Goal: Task Accomplishment & Management: Use online tool/utility

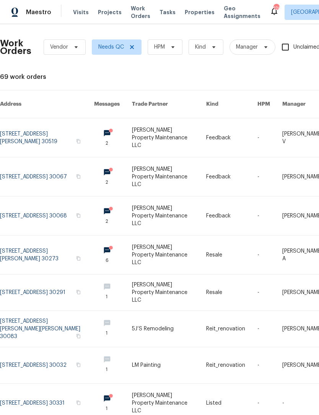
scroll to position [0, 0]
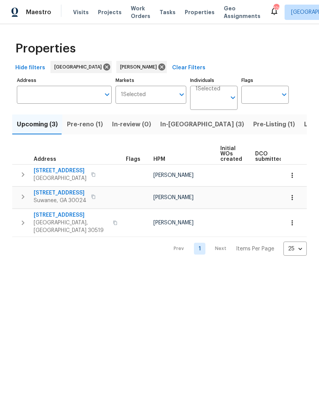
click at [181, 126] on span "In-reno (3)" at bounding box center [202, 124] width 84 height 11
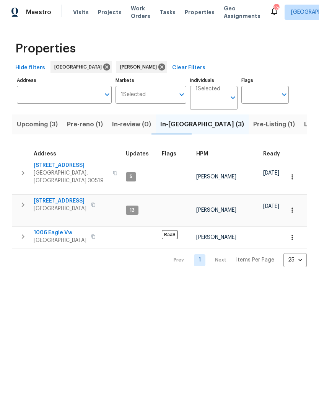
click at [45, 197] on span "6105 Crystal Cove Trl" at bounding box center [60, 201] width 53 height 8
click at [67, 167] on span "[STREET_ADDRESS]" at bounding box center [71, 166] width 75 height 8
click at [77, 197] on span "6105 Crystal Cove Trl" at bounding box center [60, 201] width 53 height 8
click at [68, 229] on span "1006 Eagle Vw" at bounding box center [60, 233] width 53 height 8
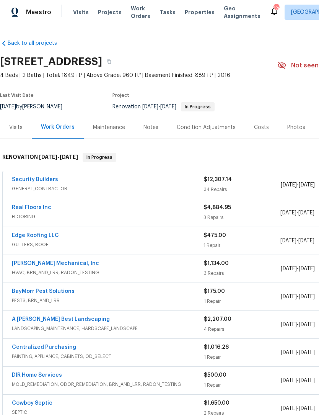
click at [131, 16] on span "Work Orders" at bounding box center [141, 12] width 20 height 15
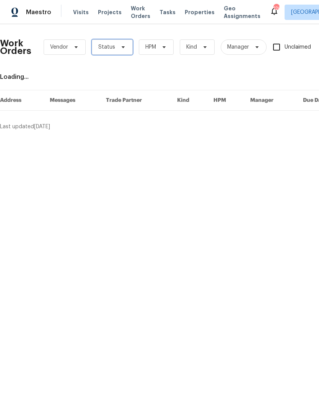
click at [124, 48] on icon at bounding box center [123, 47] width 6 height 6
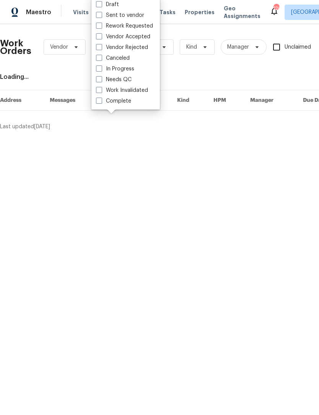
click at [97, 83] on label "Needs QC" at bounding box center [114, 80] width 36 height 8
click at [97, 81] on input "Needs QC" at bounding box center [98, 78] width 5 height 5
checkbox input "true"
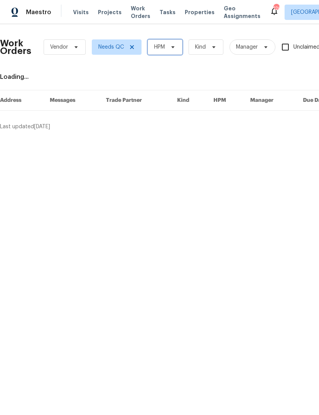
click at [173, 49] on icon at bounding box center [173, 47] width 6 height 6
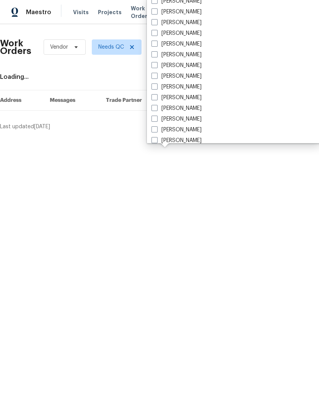
scroll to position [495, 0]
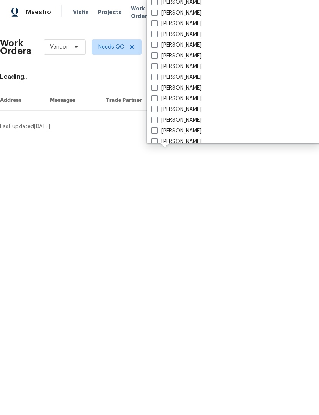
click at [156, 66] on span at bounding box center [155, 66] width 6 height 6
click at [156, 66] on input "[PERSON_NAME]" at bounding box center [154, 65] width 5 height 5
checkbox input "true"
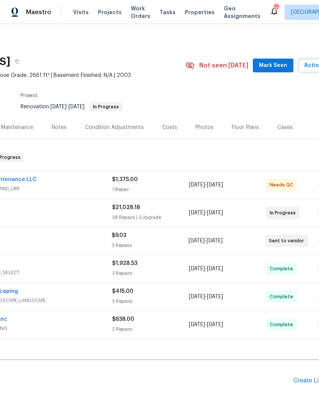
scroll to position [0, 91]
click at [284, 60] on button "Mark Seen" at bounding box center [274, 66] width 41 height 14
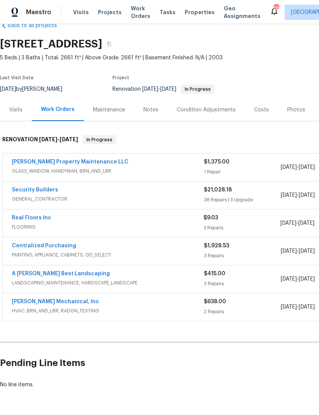
scroll to position [18, 0]
click at [78, 163] on link "[PERSON_NAME] Property Maintenance LLC" at bounding box center [70, 161] width 117 height 5
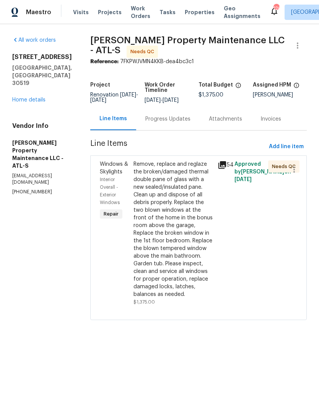
click at [173, 195] on div "Remove, replace and reglaze the broken/damaged thermal double pane of glass wit…" at bounding box center [174, 229] width 80 height 138
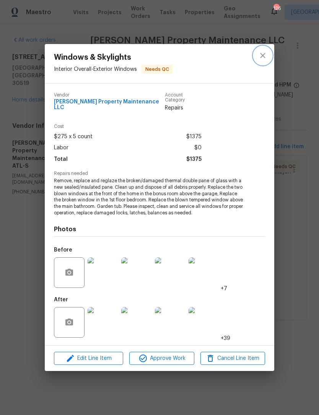
click at [263, 58] on icon "close" at bounding box center [262, 55] width 5 height 5
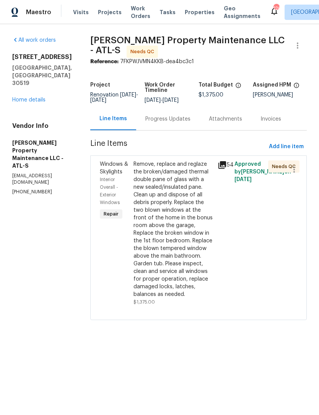
click at [171, 119] on div "Progress Updates" at bounding box center [168, 119] width 64 height 23
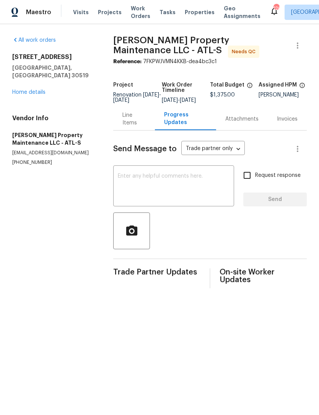
click at [34, 90] on link "Home details" at bounding box center [28, 92] width 33 height 5
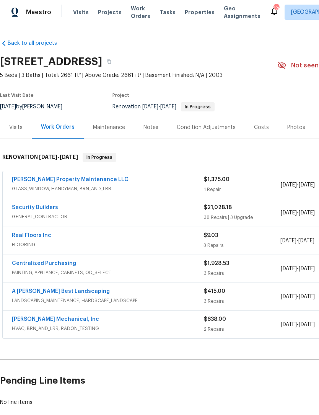
click at [83, 180] on link "Glen Property Maintenance LLC" at bounding box center [70, 179] width 117 height 5
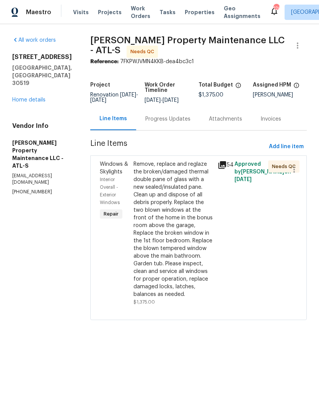
click at [182, 232] on div "Remove, replace and reglaze the broken/damaged thermal double pane of glass wit…" at bounding box center [174, 229] width 80 height 138
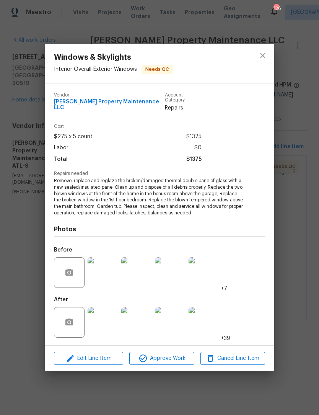
click at [107, 316] on img at bounding box center [103, 322] width 31 height 31
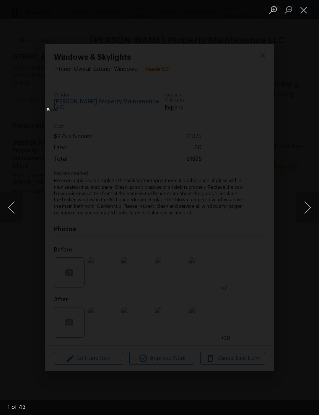
click at [308, 204] on button "Next image" at bounding box center [307, 207] width 23 height 31
click at [309, 210] on button "Next image" at bounding box center [307, 207] width 23 height 31
click at [308, 208] on button "Next image" at bounding box center [307, 207] width 23 height 31
click at [308, 202] on button "Next image" at bounding box center [307, 207] width 23 height 31
click at [307, 203] on button "Next image" at bounding box center [307, 207] width 23 height 31
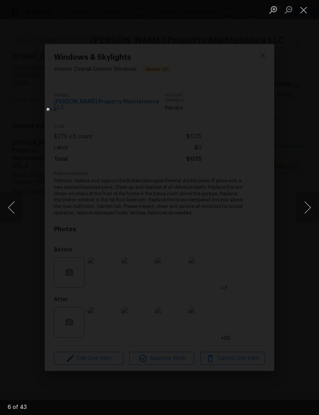
click at [200, 213] on img "Lightbox" at bounding box center [123, 207] width 153 height 199
click at [309, 205] on button "Next image" at bounding box center [307, 207] width 23 height 31
click at [306, 211] on button "Next image" at bounding box center [307, 207] width 23 height 31
click at [307, 209] on button "Next image" at bounding box center [307, 207] width 23 height 31
click at [307, 211] on button "Next image" at bounding box center [307, 207] width 23 height 31
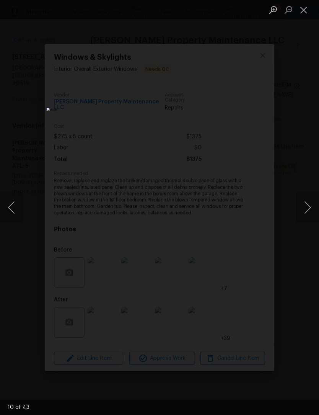
click at [306, 213] on button "Next image" at bounding box center [307, 207] width 23 height 31
click at [306, 209] on button "Next image" at bounding box center [307, 207] width 23 height 31
click at [304, 209] on button "Next image" at bounding box center [307, 207] width 23 height 31
click at [304, 208] on button "Next image" at bounding box center [307, 207] width 23 height 31
click at [303, 208] on button "Next image" at bounding box center [307, 207] width 23 height 31
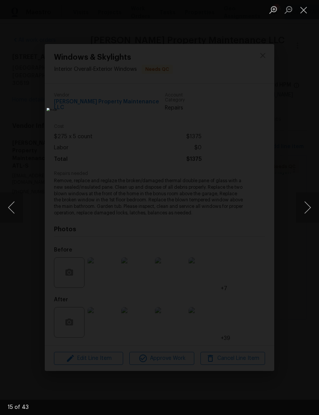
click at [305, 207] on button "Next image" at bounding box center [307, 207] width 23 height 31
click at [306, 208] on button "Next image" at bounding box center [307, 207] width 23 height 31
click at [305, 208] on button "Next image" at bounding box center [307, 207] width 23 height 31
click at [304, 207] on button "Next image" at bounding box center [307, 207] width 23 height 31
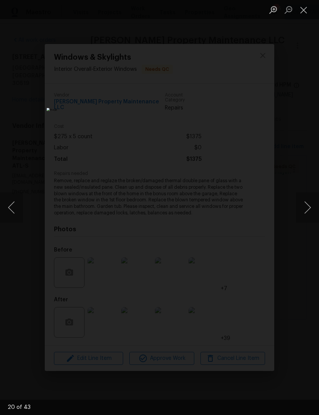
click at [306, 206] on button "Next image" at bounding box center [307, 207] width 23 height 31
click at [306, 207] on button "Next image" at bounding box center [307, 207] width 23 height 31
click at [306, 206] on button "Next image" at bounding box center [307, 207] width 23 height 31
click at [305, 207] on button "Next image" at bounding box center [307, 207] width 23 height 31
click at [304, 208] on button "Next image" at bounding box center [307, 207] width 23 height 31
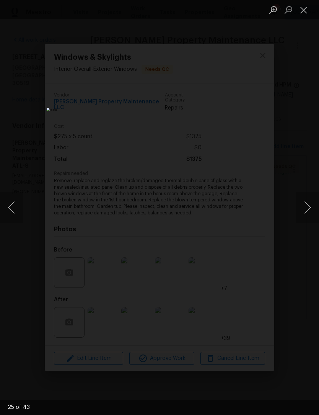
click at [305, 208] on button "Next image" at bounding box center [307, 207] width 23 height 31
click at [304, 208] on button "Next image" at bounding box center [307, 207] width 23 height 31
click at [302, 209] on button "Next image" at bounding box center [307, 207] width 23 height 31
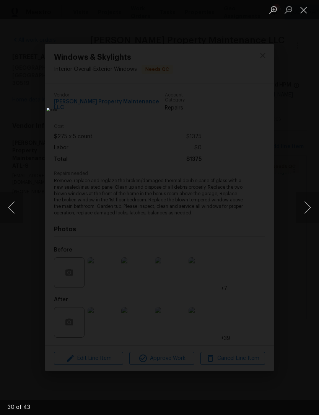
click at [302, 209] on button "Next image" at bounding box center [307, 207] width 23 height 31
click at [301, 209] on button "Next image" at bounding box center [307, 207] width 23 height 31
click at [300, 209] on button "Next image" at bounding box center [307, 207] width 23 height 31
click at [301, 209] on button "Next image" at bounding box center [307, 207] width 23 height 31
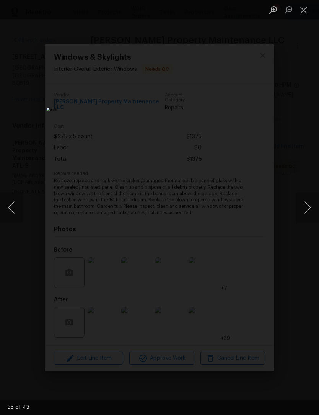
click at [301, 209] on button "Next image" at bounding box center [307, 207] width 23 height 31
click at [302, 208] on button "Next image" at bounding box center [307, 207] width 23 height 31
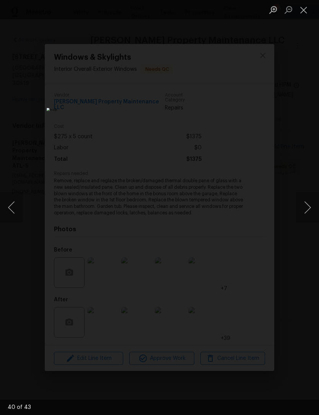
click at [302, 208] on button "Next image" at bounding box center [307, 207] width 23 height 31
click at [303, 208] on button "Next image" at bounding box center [307, 207] width 23 height 31
click at [303, 207] on button "Next image" at bounding box center [307, 207] width 23 height 31
click at [302, 207] on button "Next image" at bounding box center [307, 207] width 23 height 31
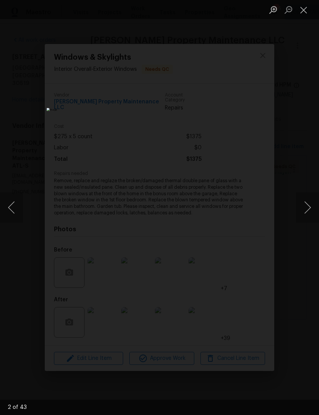
click at [303, 208] on button "Next image" at bounding box center [307, 207] width 23 height 31
click at [302, 208] on button "Next image" at bounding box center [307, 207] width 23 height 31
click at [303, 207] on button "Next image" at bounding box center [307, 207] width 23 height 31
click at [308, 12] on button "Close lightbox" at bounding box center [303, 9] width 15 height 13
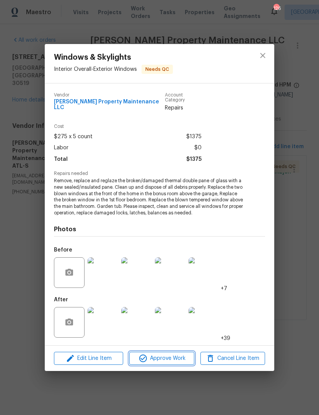
click at [168, 354] on span "Approve Work" at bounding box center [162, 359] width 60 height 10
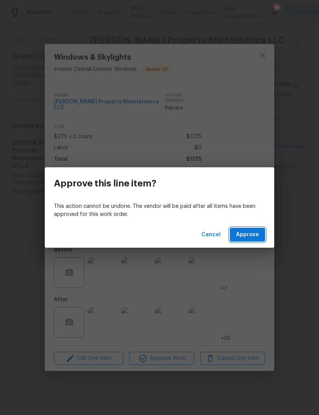
click at [253, 230] on span "Approve" at bounding box center [247, 235] width 23 height 10
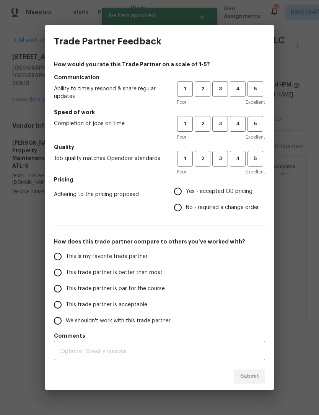
click at [185, 194] on input "Yes - accepted OD pricing" at bounding box center [178, 191] width 16 height 16
radio input "true"
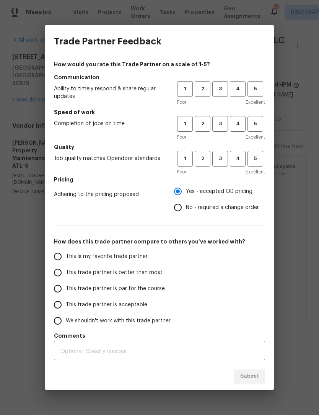
click at [63, 275] on input "This trade partner is better than most" at bounding box center [58, 273] width 16 height 16
click at [237, 123] on span "4" at bounding box center [238, 123] width 14 height 9
radio input "true"
click at [237, 96] on button "4" at bounding box center [238, 89] width 16 height 16
click at [241, 158] on span "4" at bounding box center [238, 158] width 14 height 9
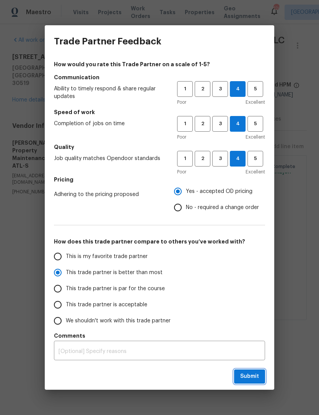
click at [247, 376] on span "Submit" at bounding box center [249, 377] width 19 height 10
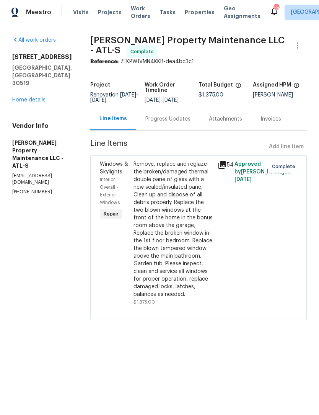
radio input "false"
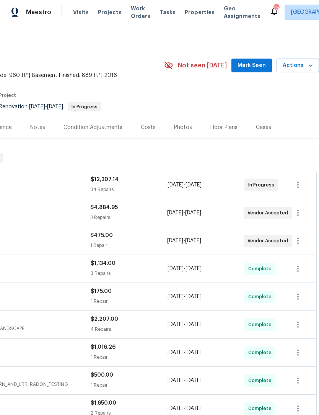
scroll to position [0, 113]
click at [254, 65] on span "Mark Seen" at bounding box center [252, 66] width 28 height 10
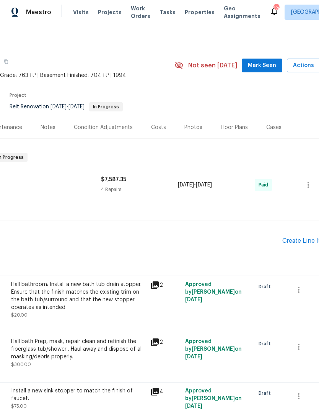
scroll to position [0, 103]
click at [269, 64] on span "Mark Seen" at bounding box center [262, 66] width 28 height 10
